Goal: Communication & Community: Answer question/provide support

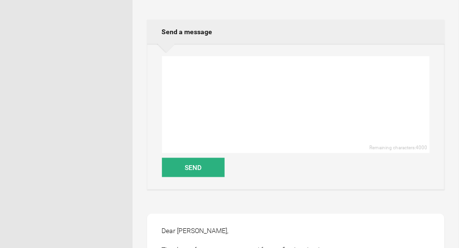
scroll to position [193, 0]
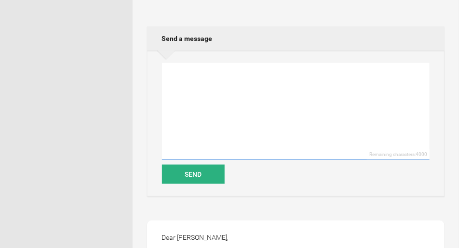
click at [207, 73] on textarea at bounding box center [295, 111] width 267 height 97
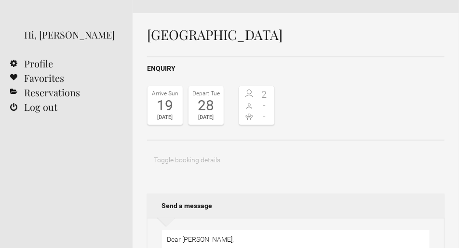
scroll to position [120, 0]
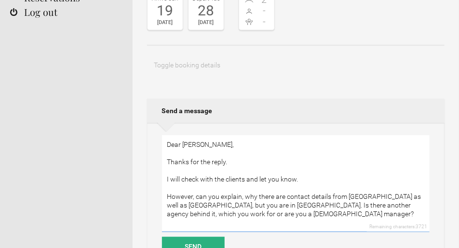
click at [212, 206] on textarea "Dear [PERSON_NAME], Thanks for the reply. I will check with the clients and let…" at bounding box center [295, 183] width 267 height 97
click at [252, 212] on textarea "Dear [PERSON_NAME], Thanks for the reply. I will check with the clients and let…" at bounding box center [295, 183] width 267 height 97
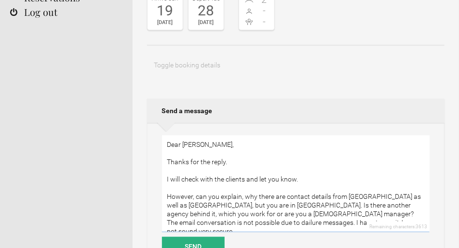
click at [356, 219] on textarea "Dear [PERSON_NAME], Thanks for the reply. I will check with the clients and let…" at bounding box center [295, 183] width 267 height 97
click at [304, 182] on textarea "Dear [PERSON_NAME], Thanks for the reply. I will check with the clients and let…" at bounding box center [295, 183] width 267 height 97
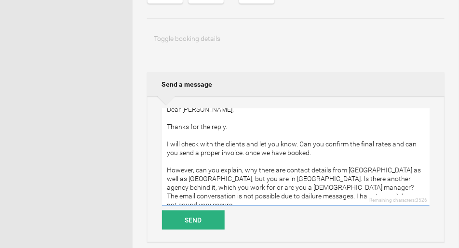
scroll to position [193, 0]
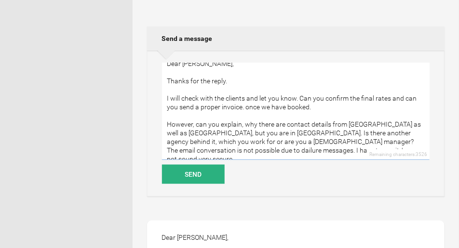
click at [379, 142] on textarea "Dear [PERSON_NAME], Thanks for the reply. I will check with the clients and let…" at bounding box center [295, 111] width 267 height 97
click at [197, 150] on textarea "Dear [PERSON_NAME], Thanks for the reply. I will check with the clients and let…" at bounding box center [295, 111] width 267 height 97
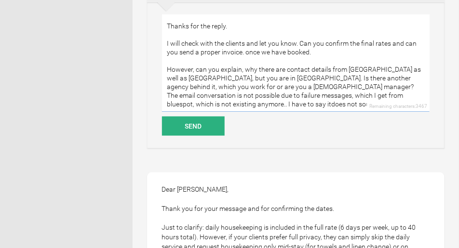
scroll to position [17, 0]
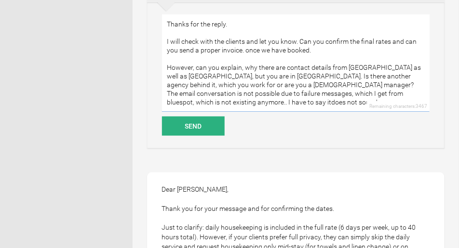
click at [171, 101] on textarea "Dear [PERSON_NAME], Thanks for the reply. I will check with the clients and let…" at bounding box center [295, 63] width 267 height 97
click at [270, 104] on textarea "Dear [PERSON_NAME], Thanks for the reply. I will check with the clients and let…" at bounding box center [295, 63] width 267 height 97
click at [367, 93] on textarea "Dear [PERSON_NAME], Thanks for the reply. I will check with the clients and let…" at bounding box center [295, 63] width 267 height 97
drag, startPoint x: 249, startPoint y: 104, endPoint x: 228, endPoint y: 104, distance: 20.7
click at [228, 104] on textarea "Dear [PERSON_NAME], Thanks for the reply. I will check with the clients and let…" at bounding box center [295, 63] width 267 height 97
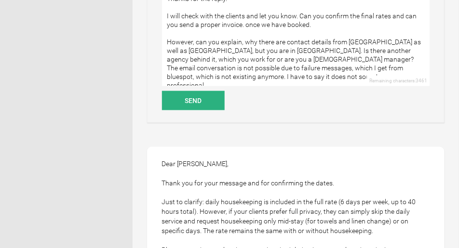
scroll to position [217, 0]
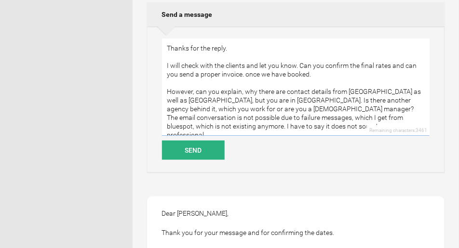
click at [323, 64] on textarea "Dear [PERSON_NAME], Thanks for the reply. I will check with the clients and let…" at bounding box center [295, 87] width 267 height 97
click at [191, 73] on textarea "Dear [PERSON_NAME], Thanks for the reply. I will check with the clients and let…" at bounding box center [295, 87] width 267 height 97
click at [244, 74] on textarea "Dear [PERSON_NAME], Thanks for the reply. I will check with the clients and let…" at bounding box center [295, 87] width 267 height 97
click at [349, 74] on textarea "Dear [PERSON_NAME], Thanks for the reply. I will check with the clients and let…" at bounding box center [295, 87] width 267 height 97
click at [196, 91] on textarea "Dear [PERSON_NAME], Thanks for the reply. I will check with the clients and let…" at bounding box center [295, 87] width 267 height 97
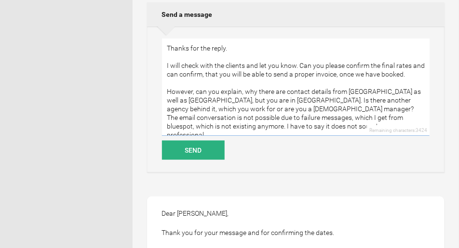
click at [220, 90] on textarea "Dear [PERSON_NAME], Thanks for the reply. I will check with the clients and let…" at bounding box center [295, 87] width 267 height 97
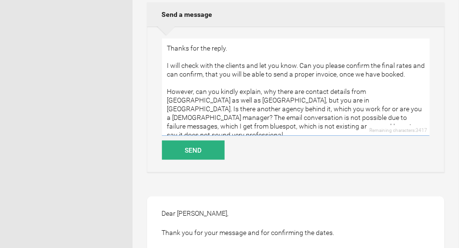
drag, startPoint x: 346, startPoint y: 91, endPoint x: 328, endPoint y: 88, distance: 18.1
click at [328, 88] on textarea "Dear [PERSON_NAME], Thanks for the reply. I will check with the clients and let…" at bounding box center [295, 87] width 267 height 97
click at [330, 100] on textarea "Dear [PERSON_NAME], Thanks for the reply. I will check with the clients and let…" at bounding box center [295, 87] width 267 height 97
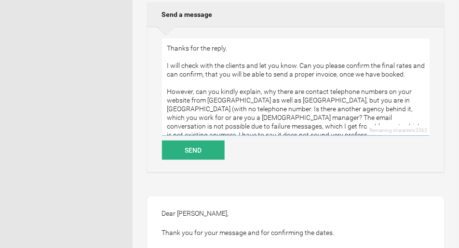
click at [333, 102] on textarea "Dear [PERSON_NAME], Thanks for the reply. I will check with the clients and let…" at bounding box center [295, 87] width 267 height 97
click at [297, 100] on textarea "Dear [PERSON_NAME], Thanks for the reply. I will check with the clients and let…" at bounding box center [295, 87] width 267 height 97
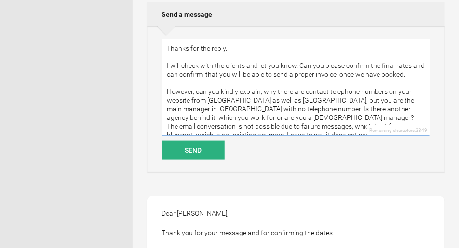
click at [387, 100] on textarea "Dear [PERSON_NAME], Thanks for the reply. I will check with the clients and let…" at bounding box center [295, 87] width 267 height 97
click at [222, 111] on textarea "Dear [PERSON_NAME], Thanks for the reply. I will check with the clients and let…" at bounding box center [295, 87] width 267 height 97
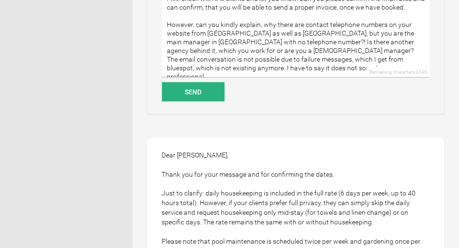
scroll to position [289, 0]
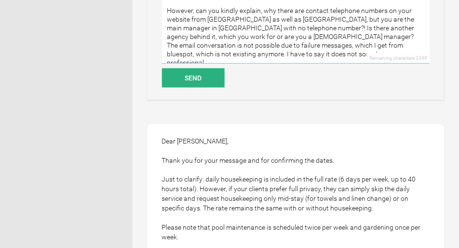
click at [254, 36] on textarea "Dear [PERSON_NAME], Thanks for the reply. I will check with the clients and let…" at bounding box center [295, 15] width 267 height 97
drag, startPoint x: 279, startPoint y: 45, endPoint x: 283, endPoint y: 65, distance: 20.6
click at [279, 45] on textarea "Dear [PERSON_NAME], Thanks for the reply. I will check with the clients and let…" at bounding box center [295, 15] width 267 height 97
click at [289, 53] on textarea "Dear [PERSON_NAME], Thanks for the reply. I will check with the clients and let…" at bounding box center [295, 15] width 267 height 97
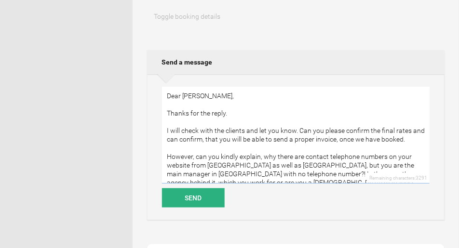
scroll to position [169, 0]
click at [199, 106] on textarea "Dear [PERSON_NAME], Thanks for the reply. I will check with the clients and let…" at bounding box center [295, 135] width 267 height 97
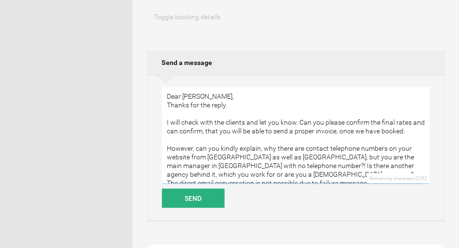
click at [191, 116] on textarea "Dear [PERSON_NAME], Thanks for the reply. I will check with the clients and let…" at bounding box center [295, 135] width 267 height 97
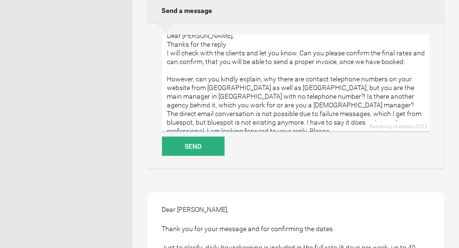
scroll to position [241, 0]
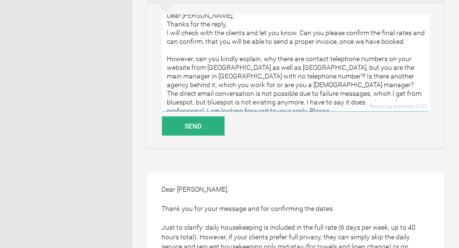
drag, startPoint x: 284, startPoint y: 101, endPoint x: 320, endPoint y: 97, distance: 36.3
click at [320, 97] on textarea "Dear [PERSON_NAME], Thanks for the reply. I will check with the clients and let…" at bounding box center [295, 63] width 267 height 97
click at [301, 106] on textarea "Dear [PERSON_NAME], Thanks for the reply. I will check with the clients and let…" at bounding box center [295, 63] width 267 height 97
click at [284, 101] on textarea "Dear [PERSON_NAME], Thanks for the reply. I will check with the clients and let…" at bounding box center [295, 63] width 267 height 97
click at [317, 104] on textarea "Dear [PERSON_NAME], Thanks for the reply. I will check with the clients and let…" at bounding box center [295, 63] width 267 height 97
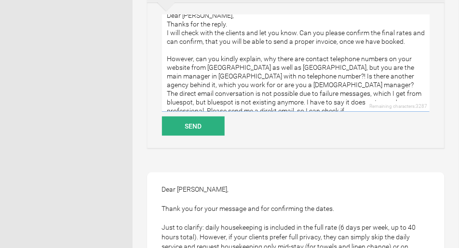
scroll to position [12, 0]
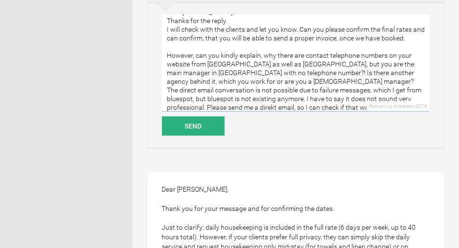
click at [352, 98] on textarea "Dear [PERSON_NAME], Thanks for the reply. I will check with the clients and let…" at bounding box center [295, 63] width 267 height 97
click at [217, 107] on textarea "Dear [PERSON_NAME], Thanks for the reply. I will check with the clients and let…" at bounding box center [295, 63] width 267 height 97
click at [338, 97] on textarea "Dear [PERSON_NAME], Thanks for the reply. I will check with the clients and let…" at bounding box center [295, 63] width 267 height 97
click at [218, 106] on textarea "Dear [PERSON_NAME], Thanks for the reply. I will check with the clients and let…" at bounding box center [295, 63] width 267 height 97
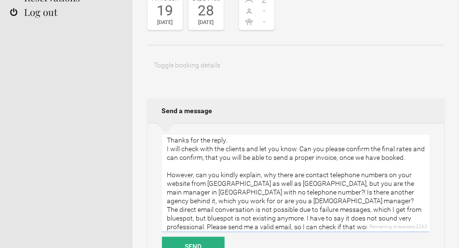
scroll to position [26, 0]
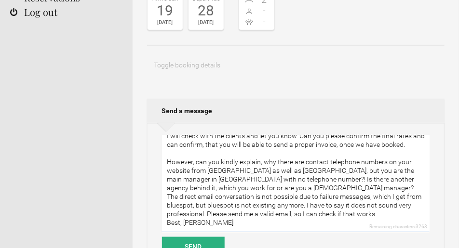
click at [351, 169] on textarea "Dear [PERSON_NAME], Thanks for the reply. I will check with the clients and let…" at bounding box center [295, 183] width 267 height 97
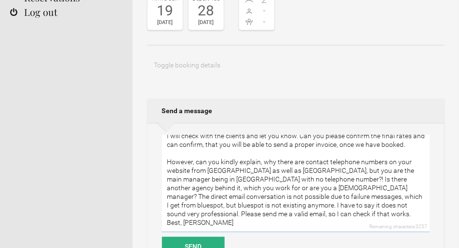
click at [305, 205] on textarea "Dear [PERSON_NAME], Thanks for the reply. I will check with the clients and let…" at bounding box center [295, 183] width 267 height 97
click at [308, 205] on textarea "Dear [PERSON_NAME], Thanks for the reply. I will check with the clients and let…" at bounding box center [295, 183] width 267 height 97
click at [235, 215] on textarea "Dear [PERSON_NAME], Thanks for the reply. I will check with the clients and let…" at bounding box center [295, 183] width 267 height 97
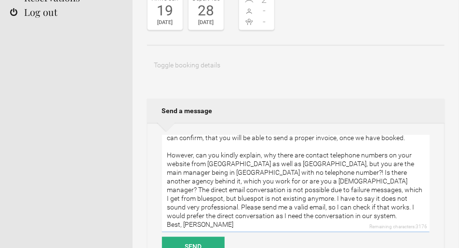
scroll to position [35, 0]
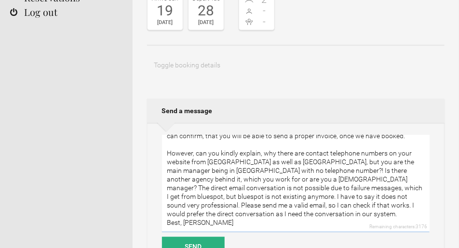
click at [365, 207] on textarea "Dear [PERSON_NAME], Thanks for the reply. I will check with the clients and let…" at bounding box center [295, 183] width 267 height 97
click at [212, 214] on textarea "Dear [PERSON_NAME], Thanks for the reply. I will check with the clients and let…" at bounding box center [295, 183] width 267 height 97
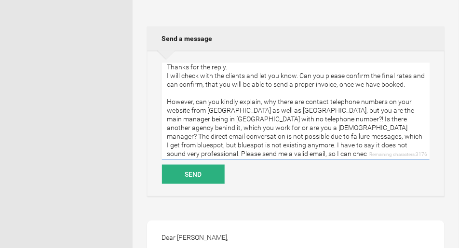
scroll to position [0, 0]
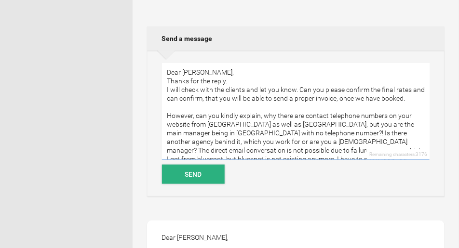
type textarea "Dear [PERSON_NAME], Thanks for the reply. I will check with the clients and let…"
click at [200, 172] on button "Send" at bounding box center [193, 174] width 63 height 19
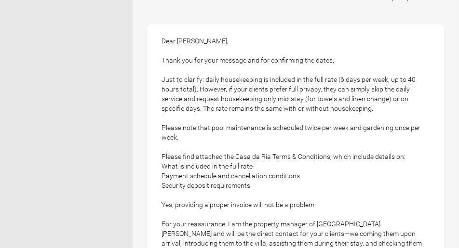
scroll to position [602, 0]
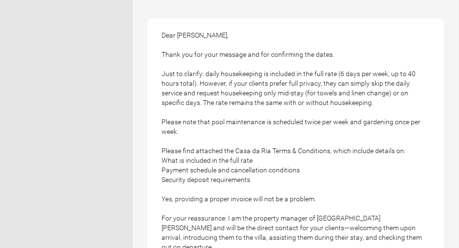
click at [292, 125] on div "Dear [PERSON_NAME], Thank you for your message and for confirming the dates. Ju…" at bounding box center [295, 165] width 297 height 294
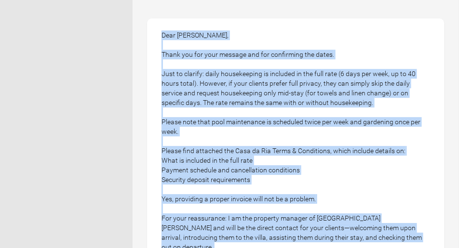
copy div "Lo, Ipsumd Sitamet Consectet Adipiscingel Sed doe Tempor in utla | ETDO MAGN? A…"
click at [368, 30] on div "Dear [PERSON_NAME], Thank you for your message and for confirming the dates. Ju…" at bounding box center [295, 165] width 297 height 294
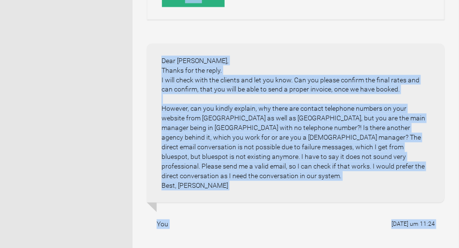
scroll to position [361, 0]
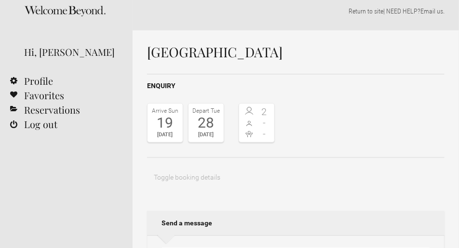
scroll to position [0, 0]
